Goal: Browse casually

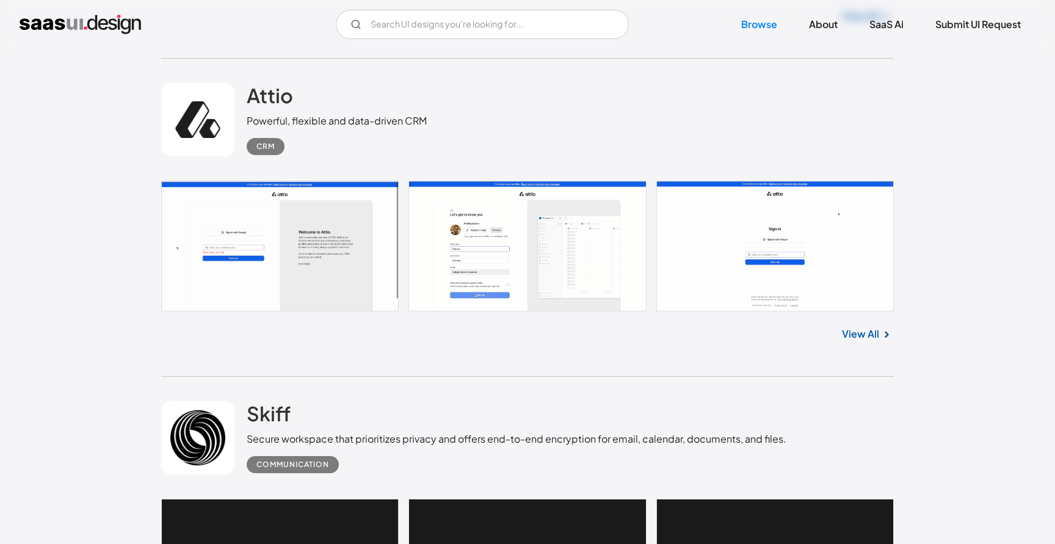
scroll to position [514, 0]
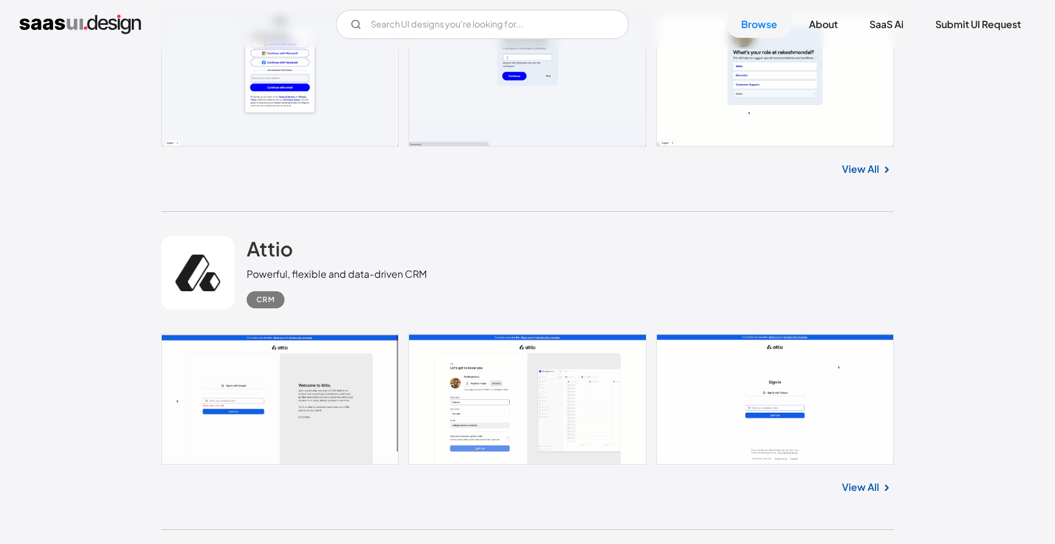
click at [845, 489] on link "View All" at bounding box center [860, 487] width 37 height 15
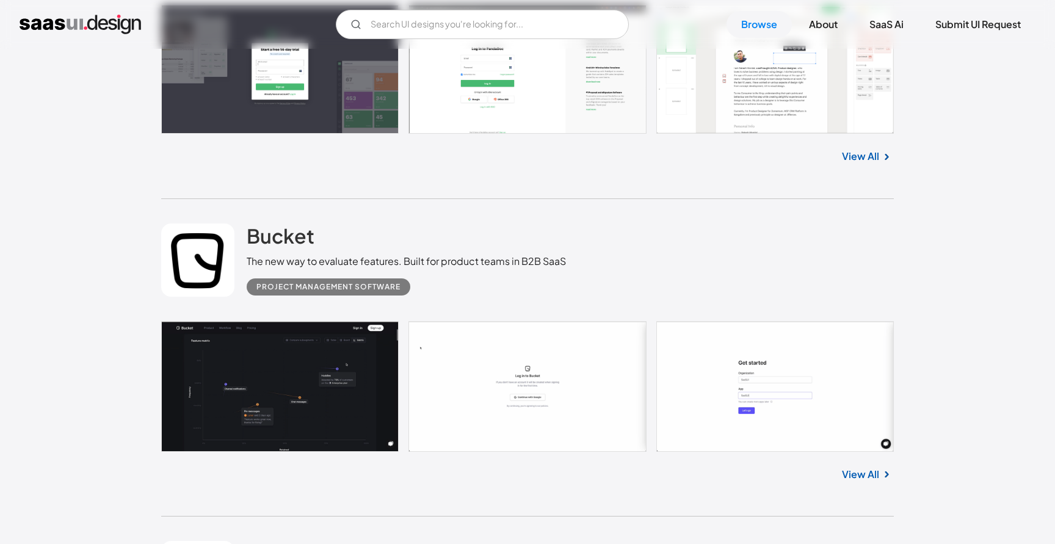
scroll to position [1814, 0]
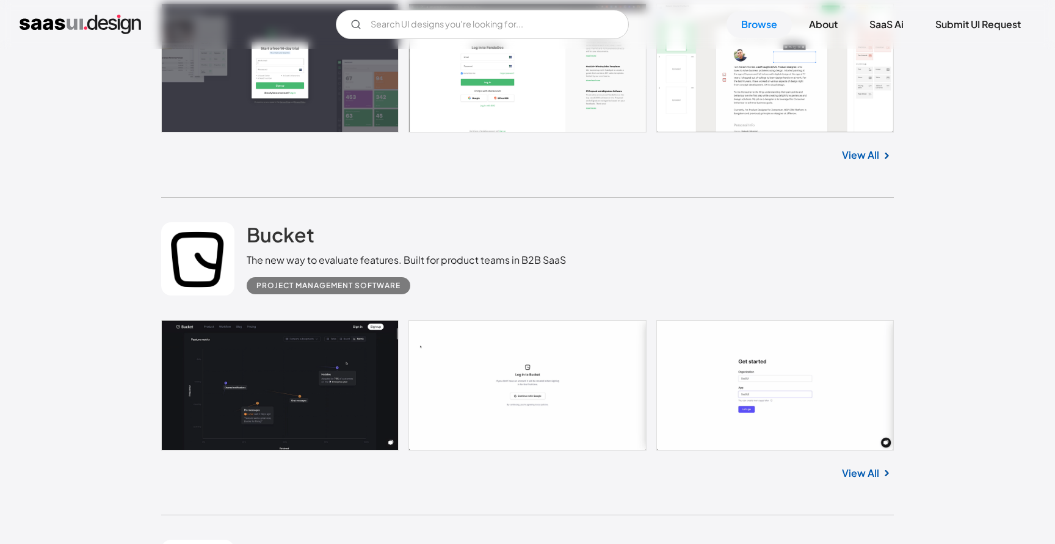
click at [856, 473] on link "View All" at bounding box center [860, 473] width 37 height 15
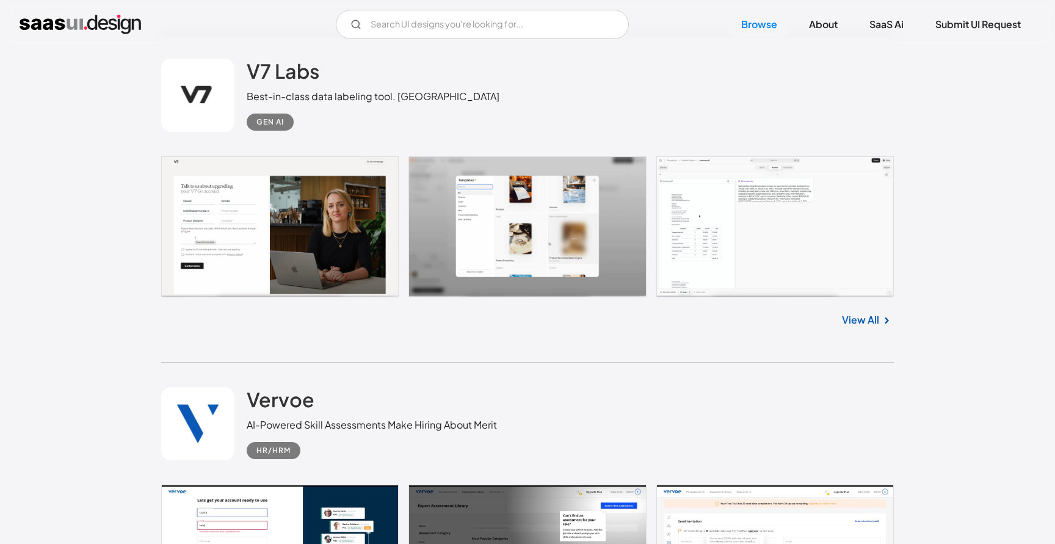
scroll to position [4549, 0]
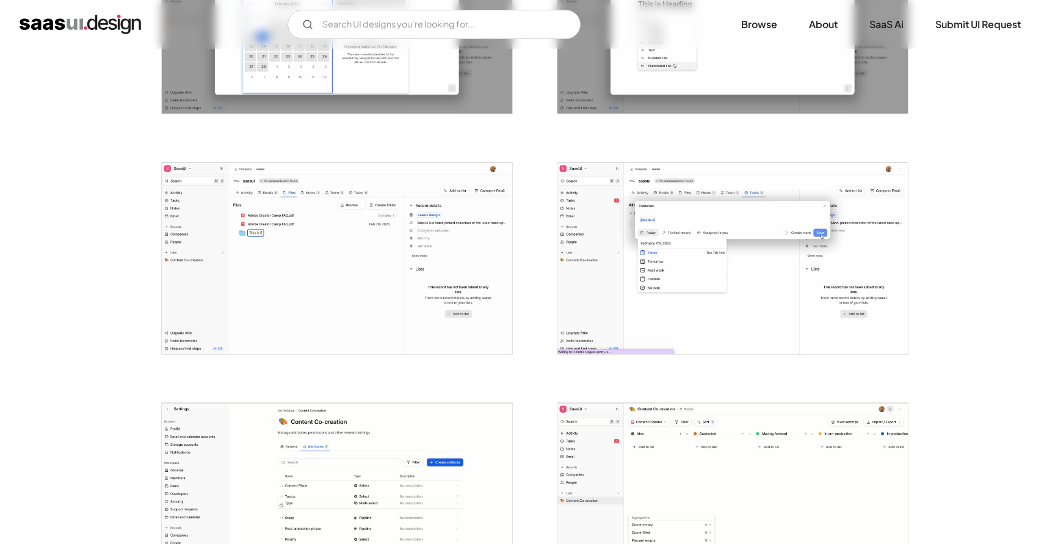
scroll to position [2704, 0]
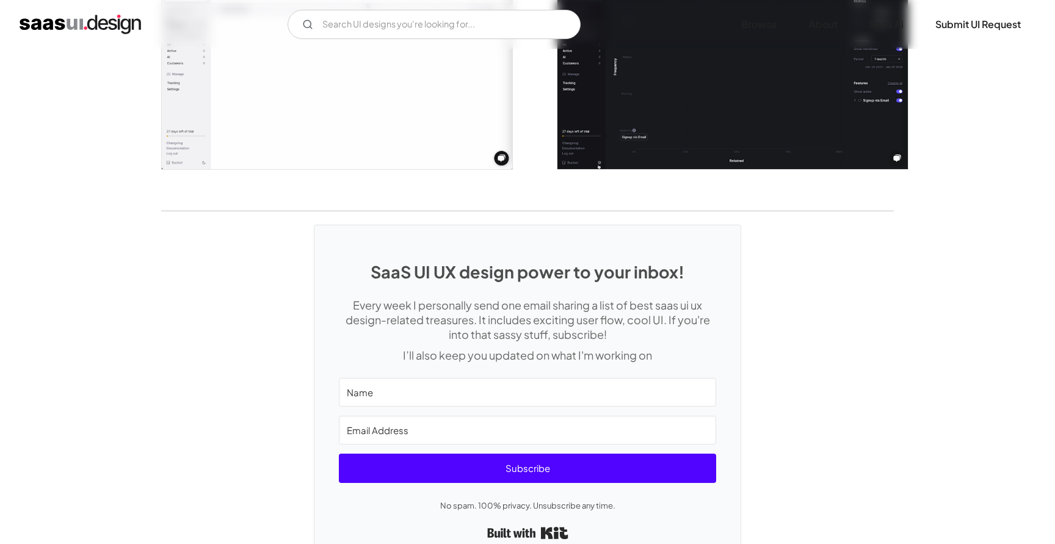
scroll to position [2475, 0]
